Goal: Information Seeking & Learning: Find specific fact

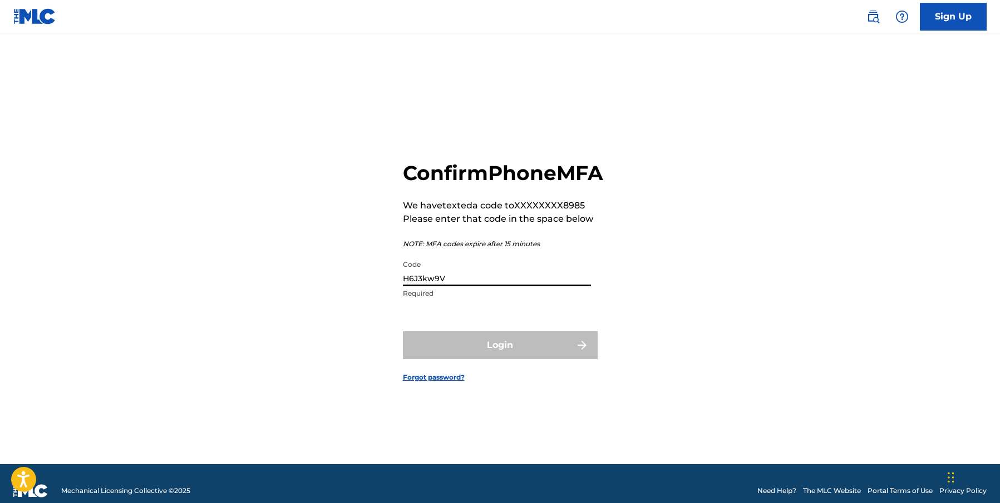
type input "H6J3kw9V"
click at [468, 286] on input "H6J3kw9V" at bounding box center [497, 271] width 188 height 32
click at [434, 286] on input "Code" at bounding box center [497, 271] width 188 height 32
paste input "559034"
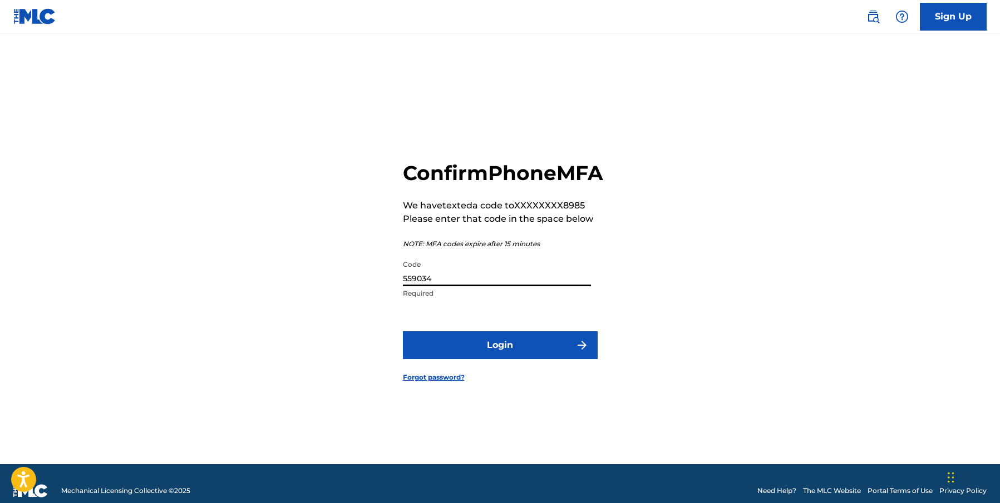
type input "559034"
click at [488, 358] on button "Login" at bounding box center [500, 346] width 195 height 28
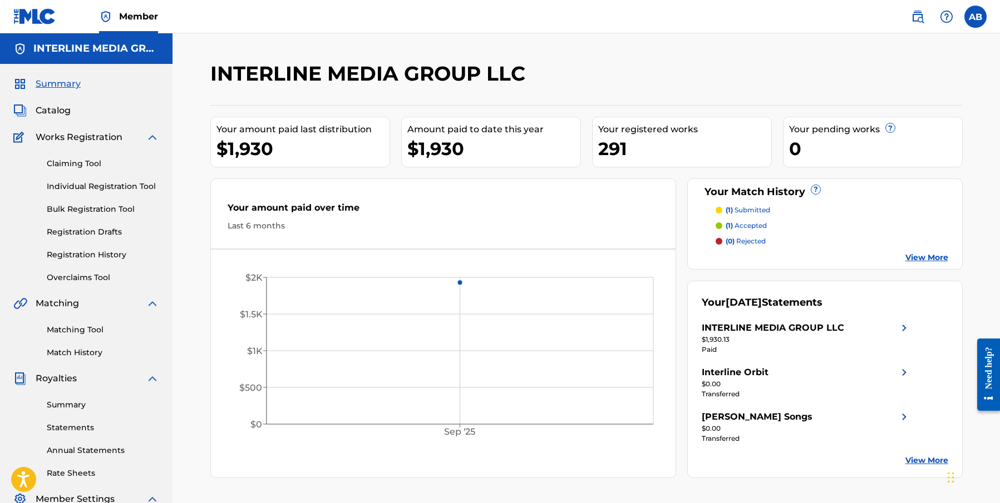
scroll to position [113, 0]
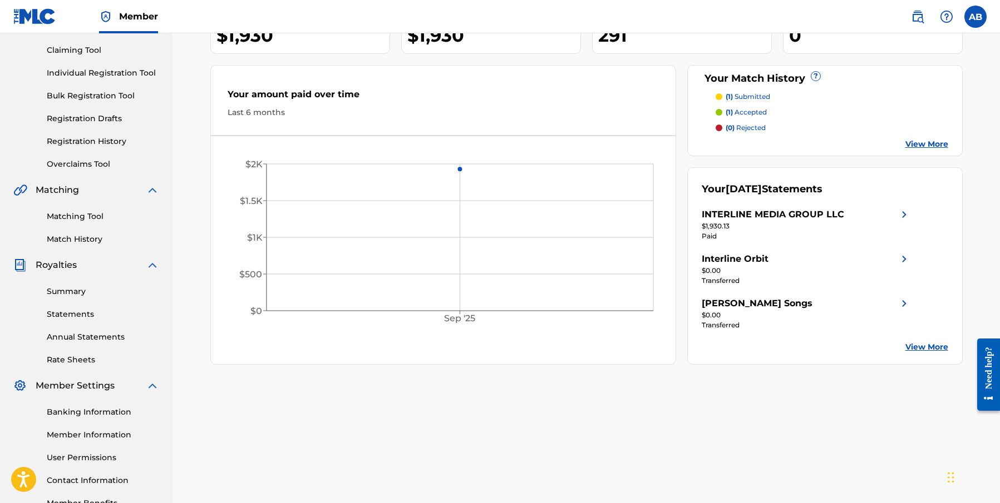
click at [919, 22] on img at bounding box center [917, 16] width 13 height 13
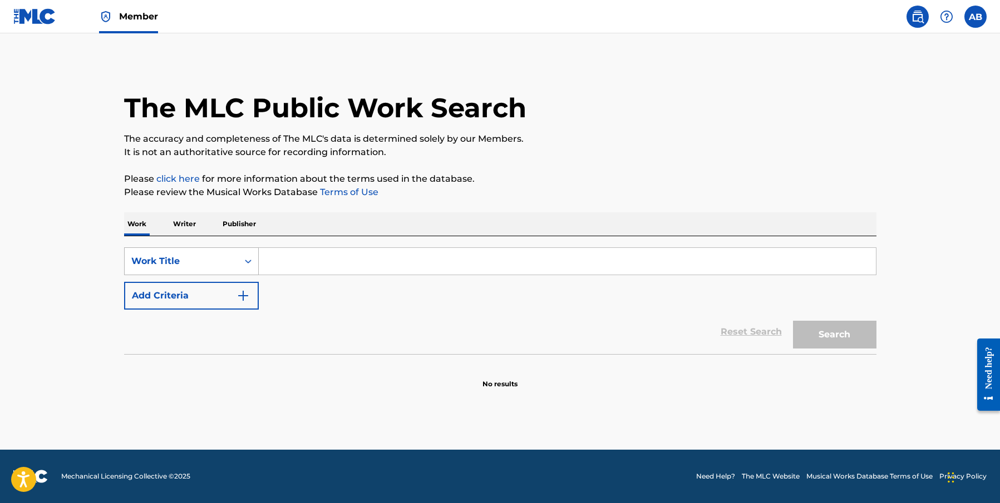
click at [183, 264] on div "Work Title" at bounding box center [181, 261] width 100 height 13
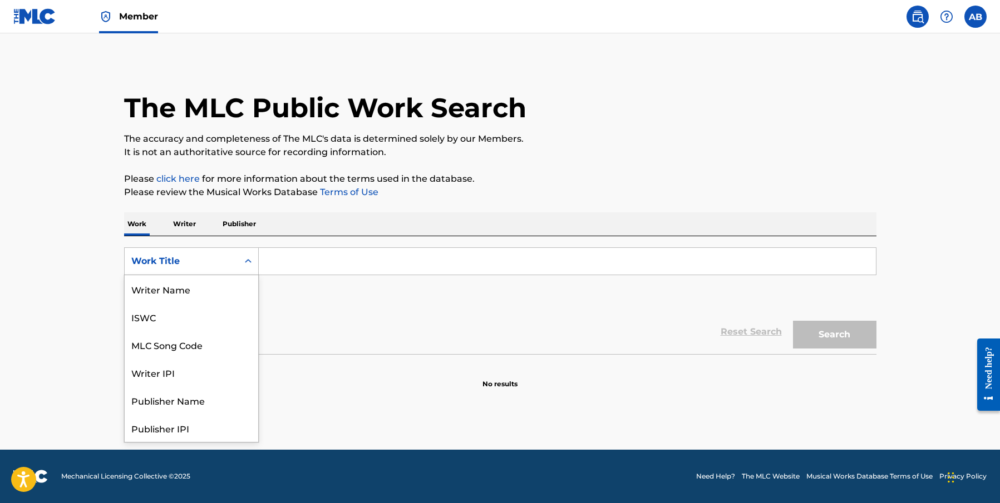
scroll to position [56, 0]
click at [206, 293] on div "MLC Song Code" at bounding box center [192, 289] width 134 height 28
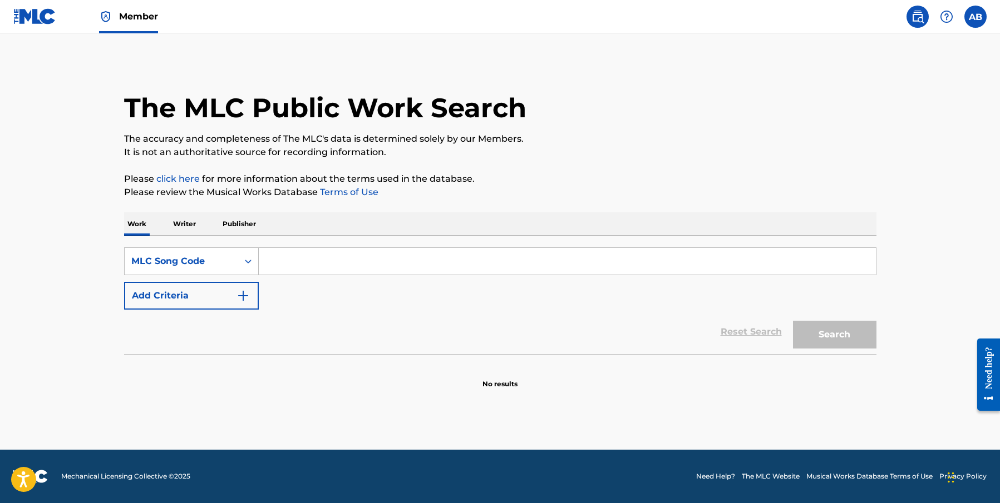
paste input "T1326P"
type input "T1326P"
click at [860, 340] on button "Search" at bounding box center [834, 335] width 83 height 28
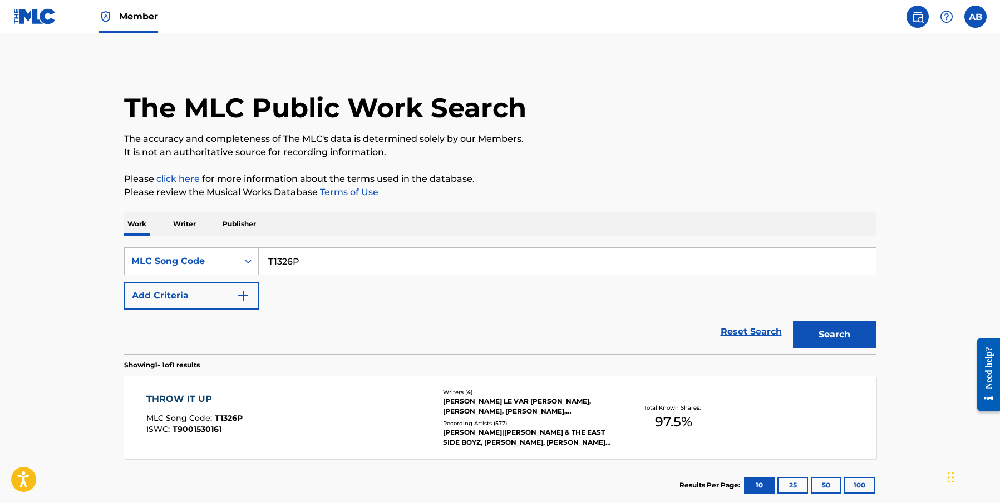
scroll to position [14, 0]
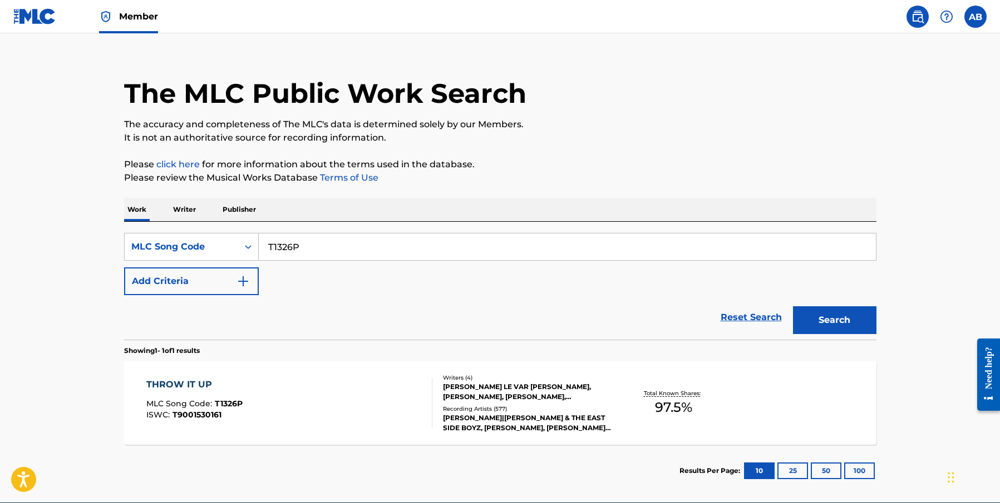
click at [194, 387] on div "THROW IT UP" at bounding box center [194, 384] width 96 height 13
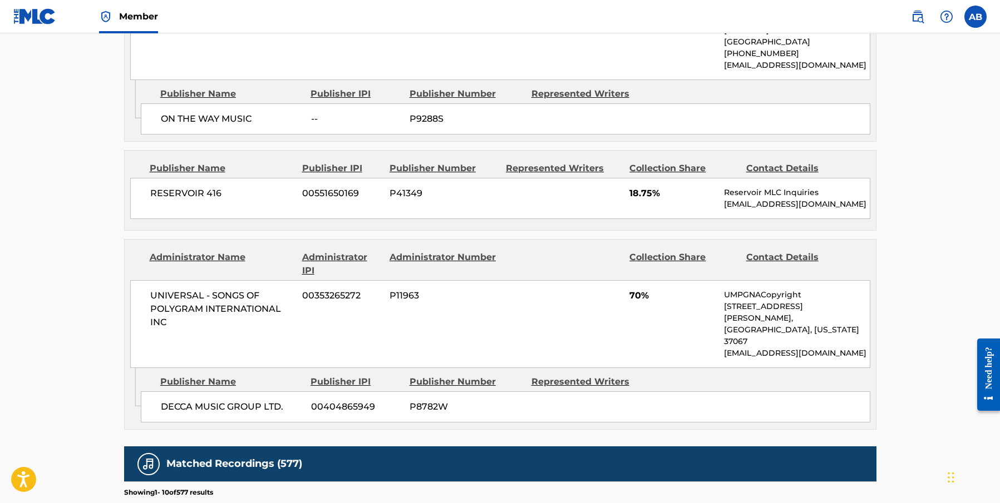
scroll to position [145, 0]
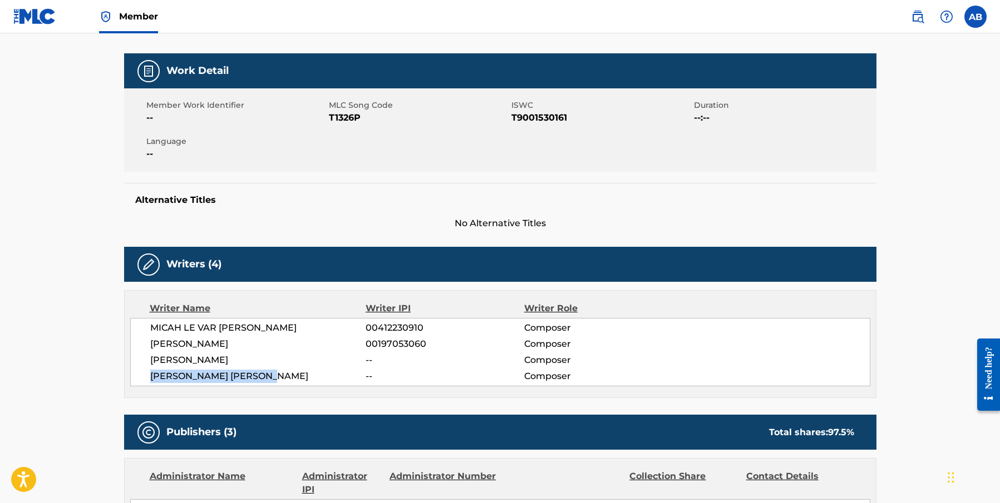
drag, startPoint x: 256, startPoint y: 372, endPoint x: 336, endPoint y: 372, distance: 80.1
click at [301, 372] on span "[PERSON_NAME] [PERSON_NAME]" at bounding box center [258, 376] width 216 height 13
click at [343, 371] on span "[PERSON_NAME] [PERSON_NAME]" at bounding box center [258, 376] width 216 height 13
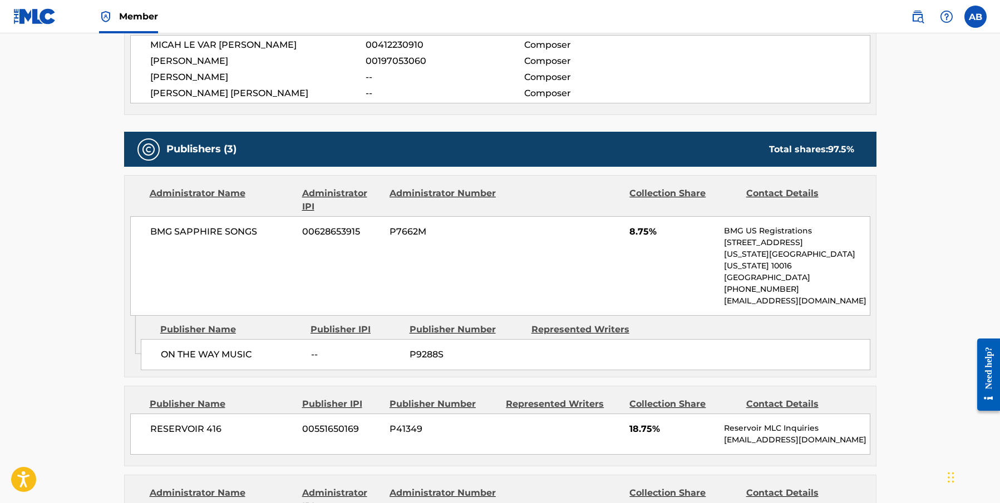
scroll to position [435, 0]
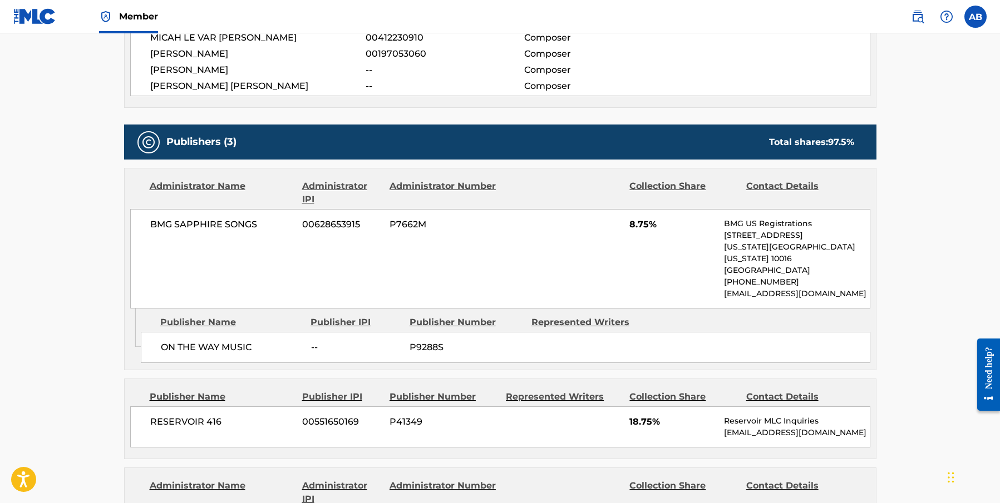
click at [307, 332] on div "ON THE WAY MUSIC -- P9288S" at bounding box center [505, 347] width 729 height 31
